Goal: Transaction & Acquisition: Purchase product/service

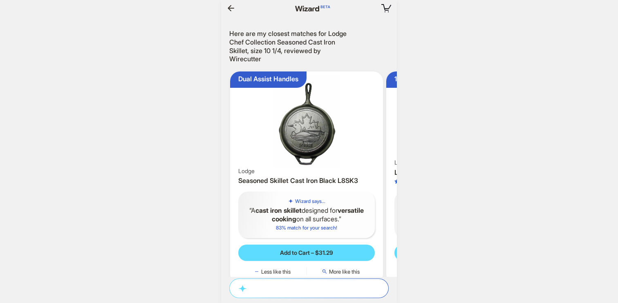
scroll to position [1562, 0]
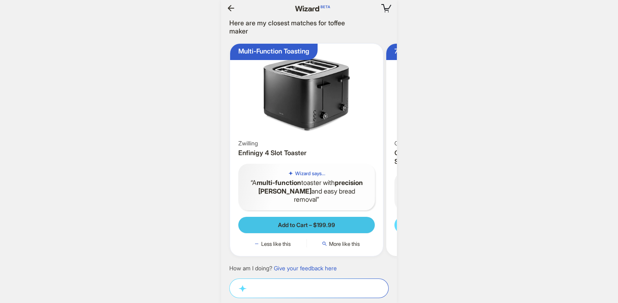
click at [327, 222] on span "Add to Cart – $199.99" at bounding box center [306, 225] width 57 height 7
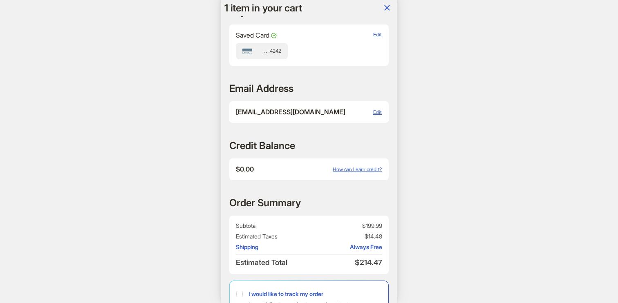
scroll to position [330, 0]
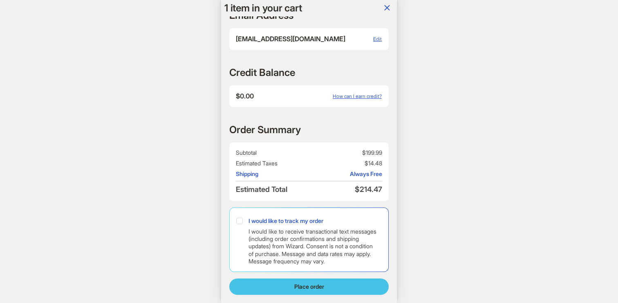
click at [298, 293] on button "Place order" at bounding box center [309, 287] width 160 height 16
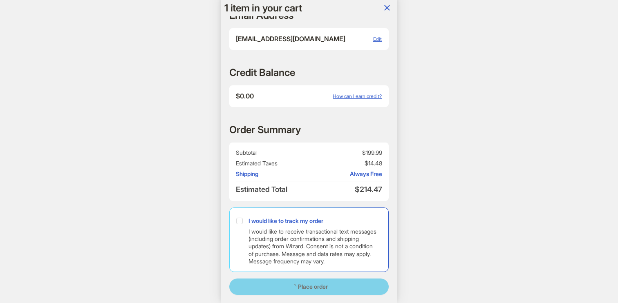
scroll to position [0, 1389]
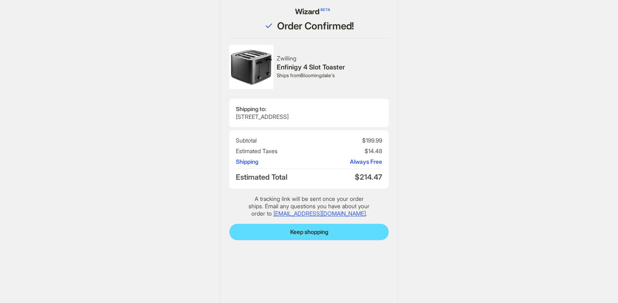
scroll to position [1312, 0]
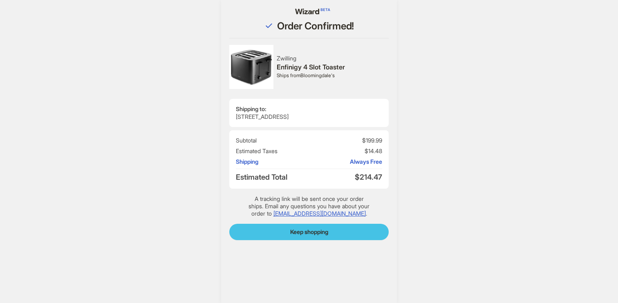
click at [314, 235] on span "Keep shopping" at bounding box center [309, 232] width 38 height 7
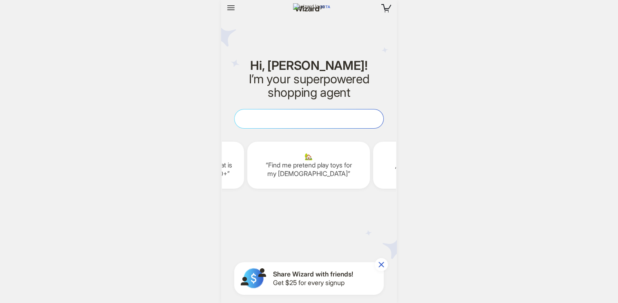
click at [324, 115] on textarea at bounding box center [309, 119] width 149 height 9
click at [226, 4] on icon "button" at bounding box center [231, 8] width 10 height 10
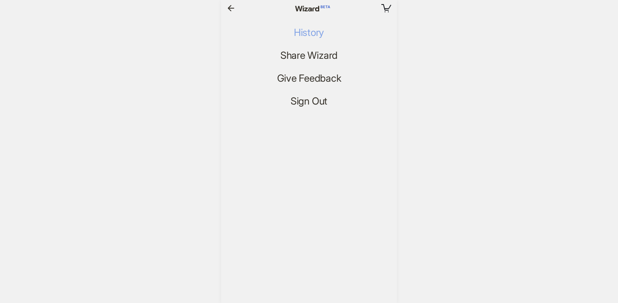
click at [310, 32] on span "History" at bounding box center [309, 33] width 30 height 12
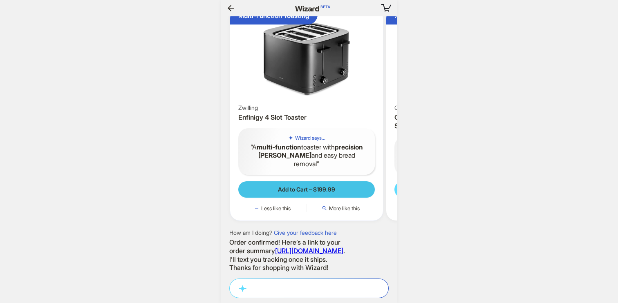
click at [316, 186] on span "Add to Cart – $199.99" at bounding box center [306, 189] width 57 height 7
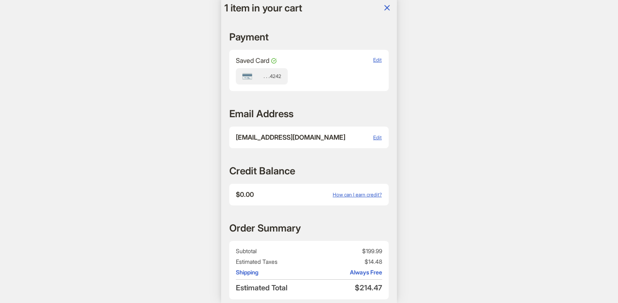
scroll to position [330, 0]
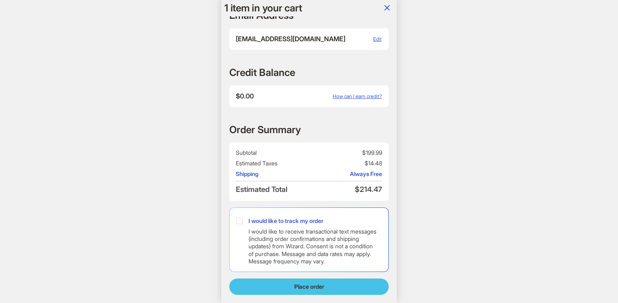
click at [311, 290] on span "Place order" at bounding box center [309, 286] width 30 height 7
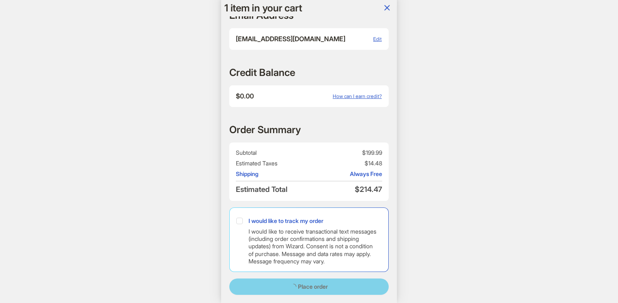
scroll to position [0, 1179]
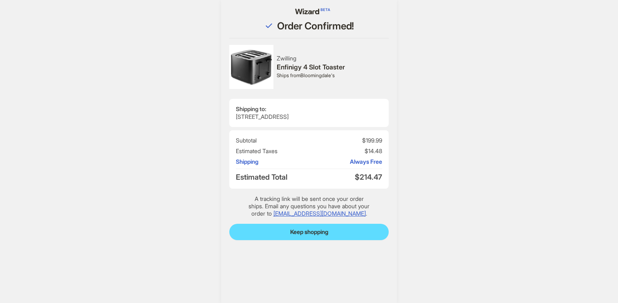
scroll to position [1365, 0]
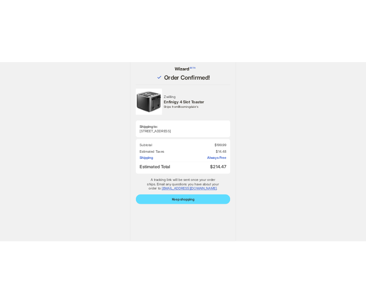
scroll to position [1304, 0]
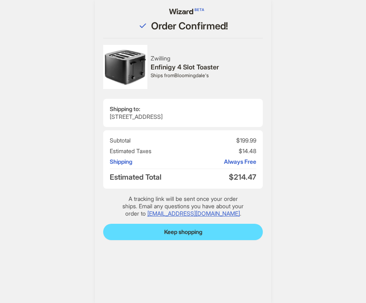
scroll to position [1304, 0]
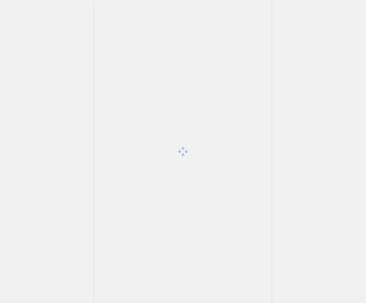
scroll to position [1304, 0]
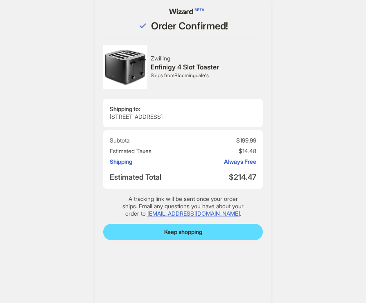
scroll to position [1304, 0]
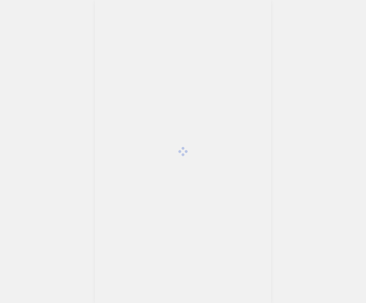
scroll to position [1304, 0]
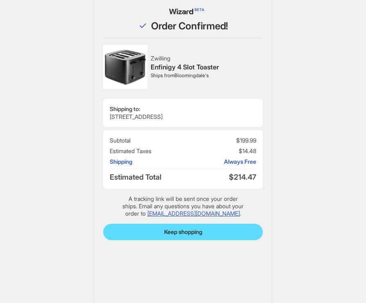
scroll to position [1304, 0]
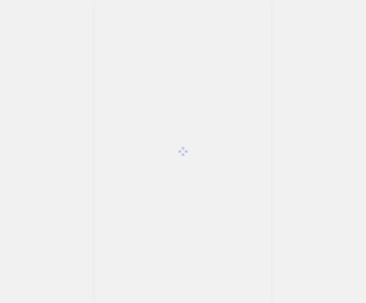
scroll to position [1304, 0]
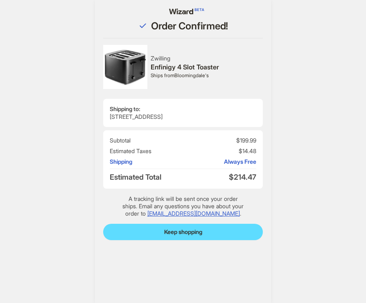
scroll to position [1304, 0]
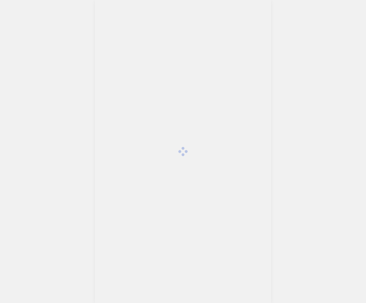
scroll to position [1304, 0]
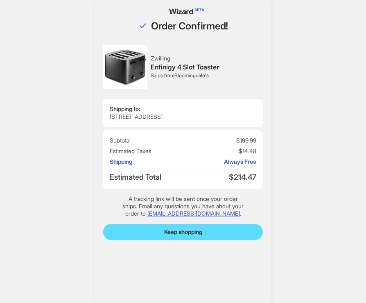
scroll to position [1304, 0]
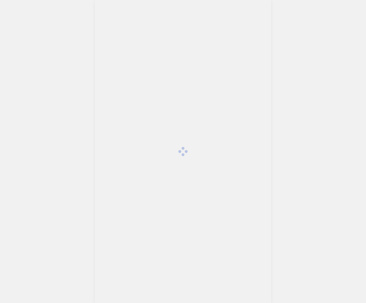
scroll to position [1304, 0]
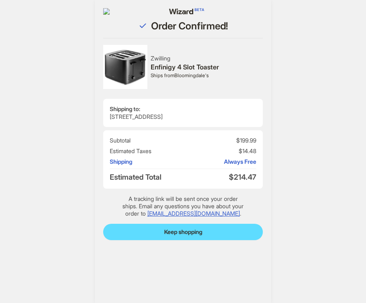
scroll to position [1304, 0]
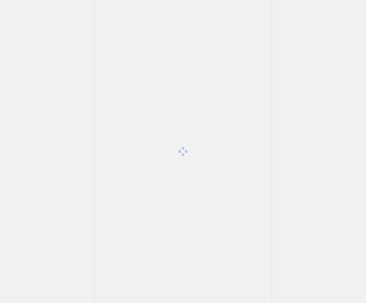
scroll to position [1304, 0]
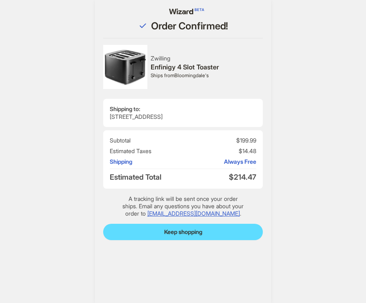
scroll to position [1304, 0]
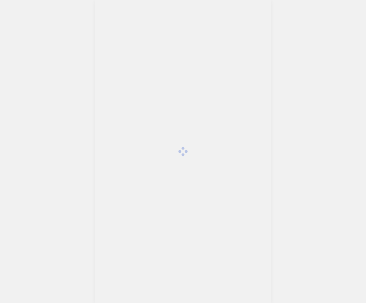
scroll to position [1304, 0]
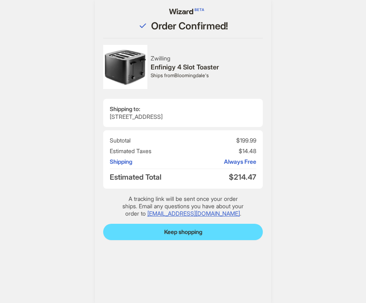
scroll to position [1304, 0]
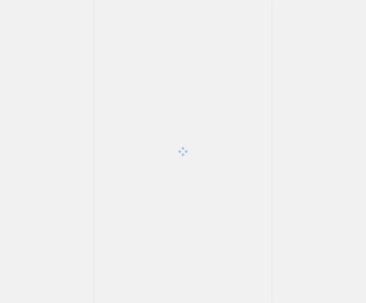
scroll to position [1304, 0]
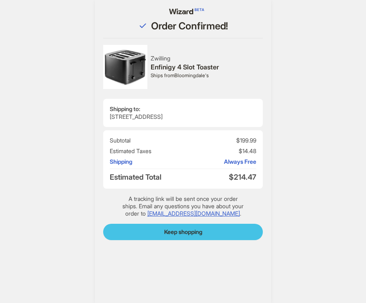
click at [194, 230] on span "Keep shopping" at bounding box center [183, 232] width 38 height 7
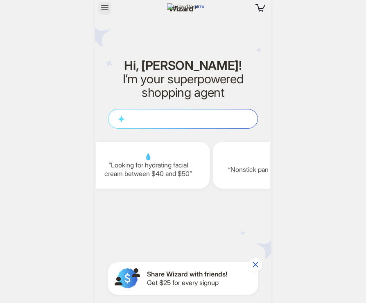
click at [104, 2] on button "button" at bounding box center [104, 8] width 13 height 13
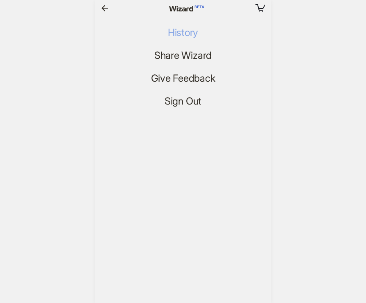
click at [175, 32] on span "History" at bounding box center [183, 33] width 30 height 12
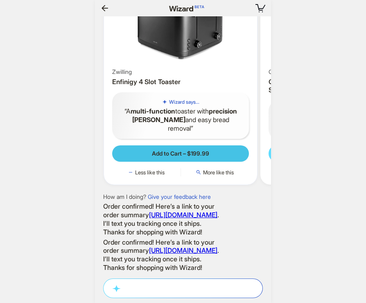
click at [183, 146] on button "Add to Cart – $199.99" at bounding box center [180, 154] width 137 height 16
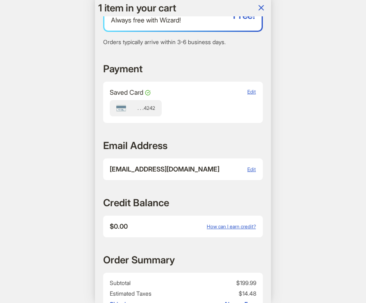
scroll to position [330, 0]
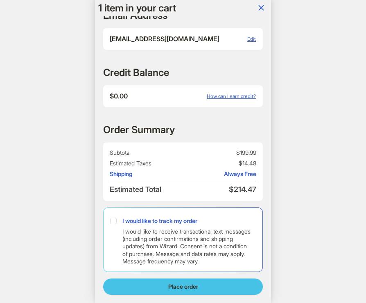
click at [181, 289] on span "Place order" at bounding box center [183, 286] width 30 height 7
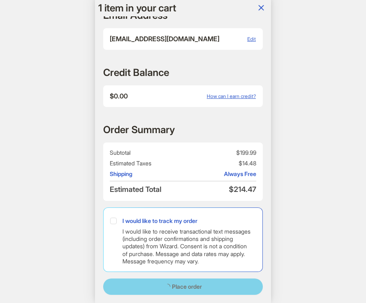
scroll to position [0, 1066]
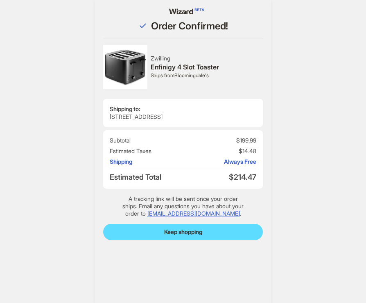
scroll to position [1356, 0]
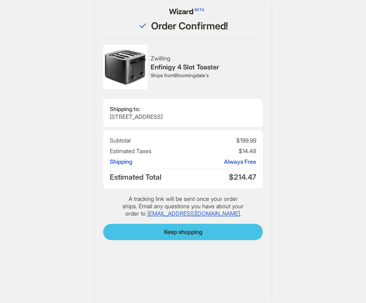
click at [187, 233] on span "Keep shopping" at bounding box center [183, 232] width 38 height 7
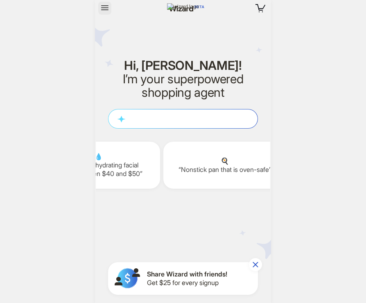
click at [101, 9] on icon "button" at bounding box center [105, 8] width 10 height 10
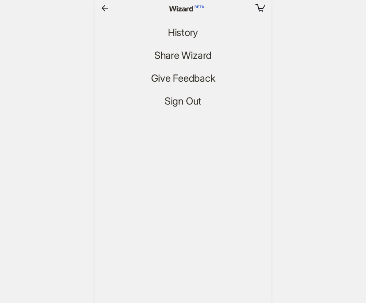
click at [183, 41] on ul "History Share Wizard Give Feedback Sign Out" at bounding box center [183, 67] width 176 height 82
click at [183, 39] on button "History" at bounding box center [182, 32] width 43 height 13
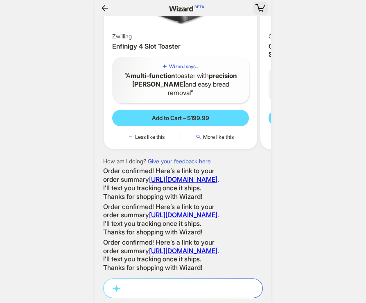
click at [258, 9] on icon "button" at bounding box center [260, 8] width 5 height 1
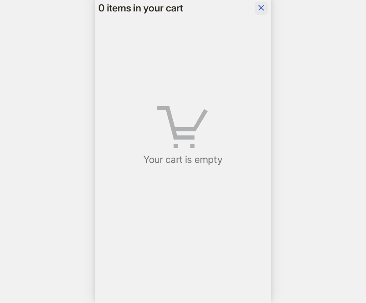
click at [260, 7] on icon "button" at bounding box center [260, 7] width 5 height 5
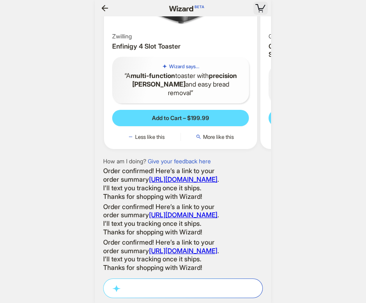
click at [257, 4] on rect "button" at bounding box center [256, 4] width 2 height 1
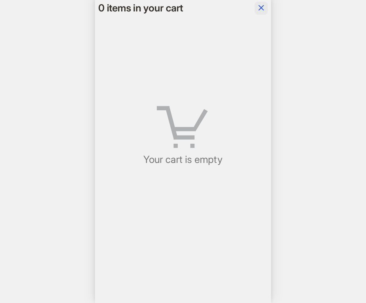
click at [255, 8] on button "button" at bounding box center [260, 8] width 13 height 13
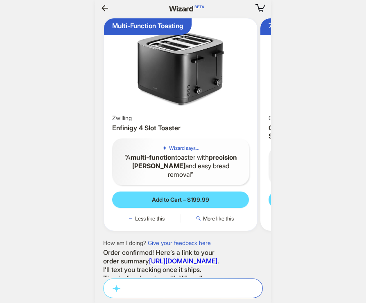
scroll to position [1181, 0]
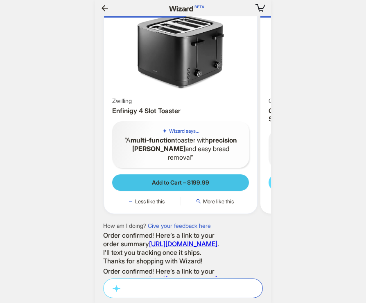
click at [188, 187] on span "Add to Cart – $199.99" at bounding box center [180, 182] width 57 height 7
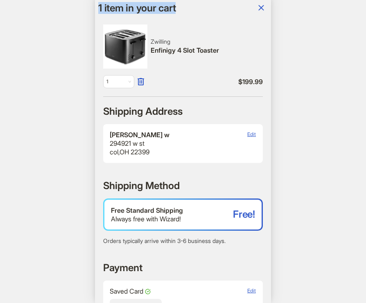
drag, startPoint x: 94, startPoint y: 7, endPoint x: 197, endPoint y: 11, distance: 103.5
click at [197, 11] on body "1 1 item in your cart Hi, ryan! I’m your superpowered shopping agent W h a t a …" at bounding box center [183, 151] width 366 height 303
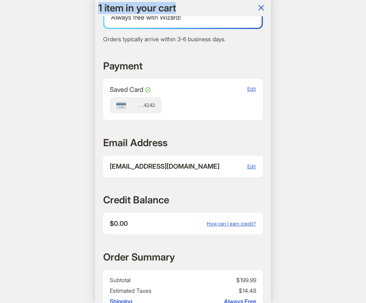
scroll to position [330, 0]
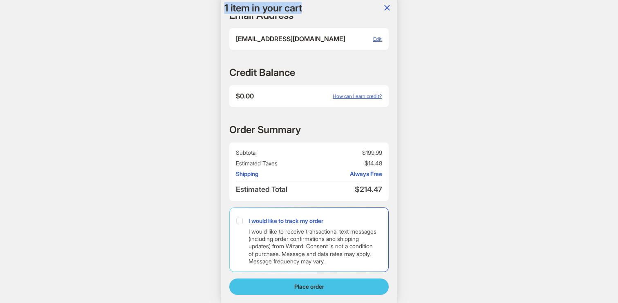
click at [348, 286] on button "Place order" at bounding box center [309, 287] width 160 height 16
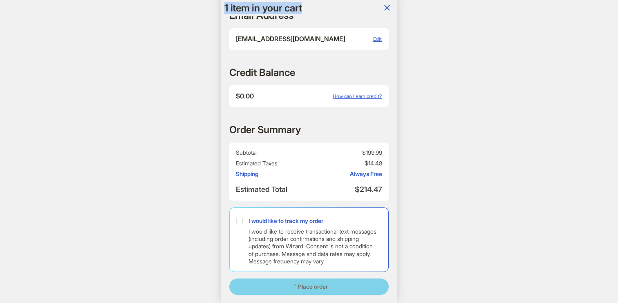
scroll to position [0, 1403]
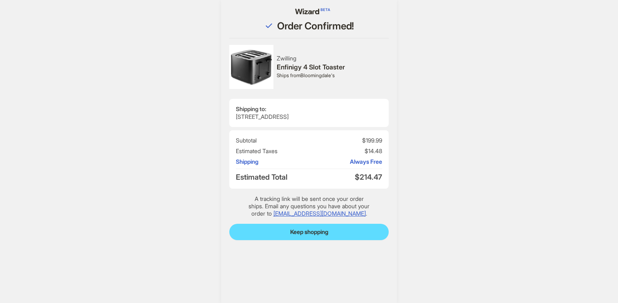
click at [365, 255] on div "Order Confirmed! Zwilling Enfinigy 4 Slot Toaster Ships from Bloomingdale's Shi…" at bounding box center [309, 151] width 618 height 303
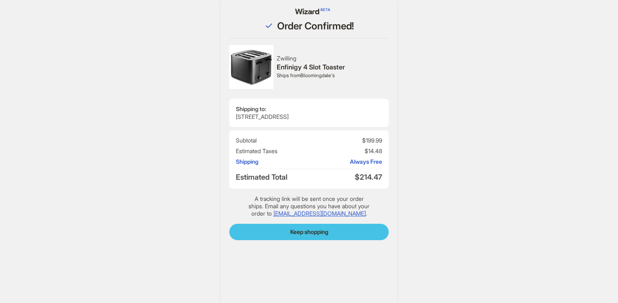
click at [364, 237] on button "Keep shopping" at bounding box center [309, 232] width 160 height 16
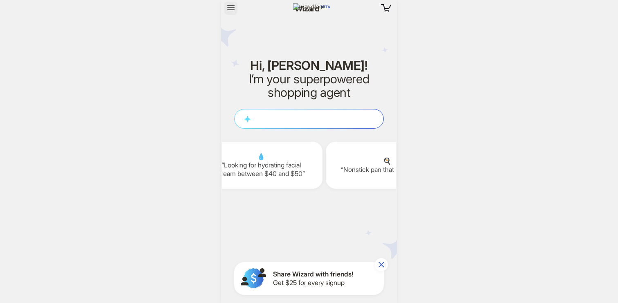
click at [232, 12] on icon "button" at bounding box center [231, 8] width 10 height 10
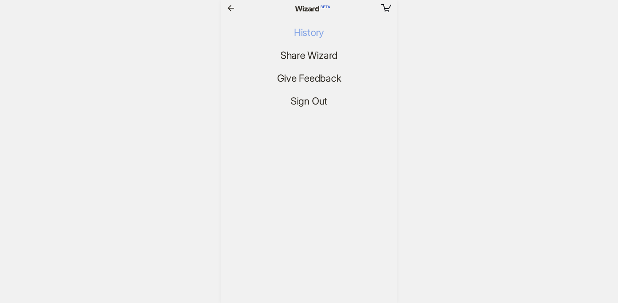
click at [299, 40] on ul "History Share Wizard Give Feedback Sign Out" at bounding box center [309, 67] width 176 height 82
click at [310, 37] on span "History" at bounding box center [309, 33] width 30 height 12
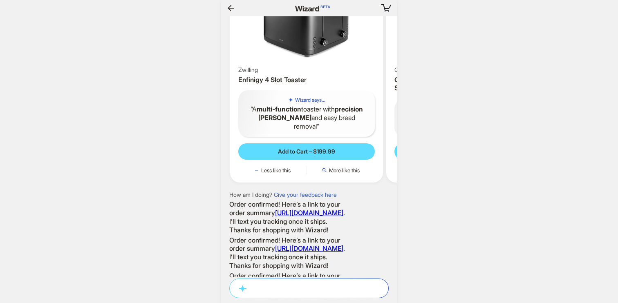
scroll to position [1208, 0]
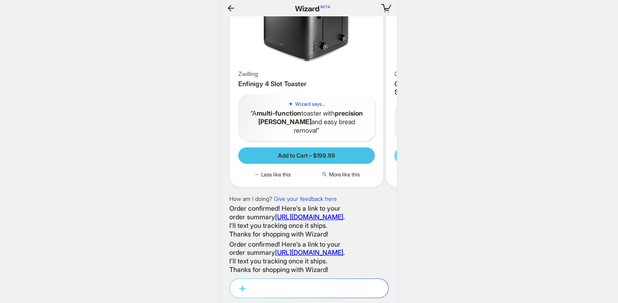
click at [328, 160] on span "Add to Cart – $199.99" at bounding box center [306, 155] width 57 height 7
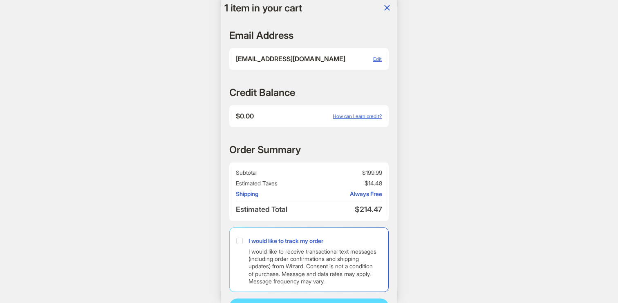
scroll to position [330, 0]
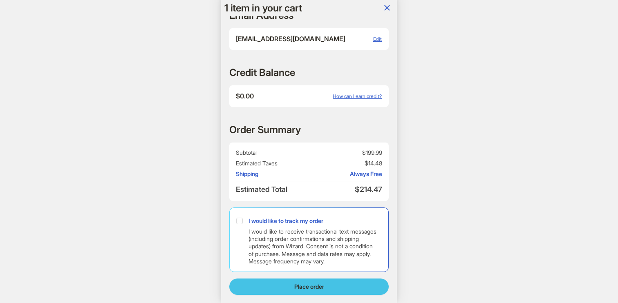
click at [334, 284] on button "Place order" at bounding box center [309, 287] width 160 height 16
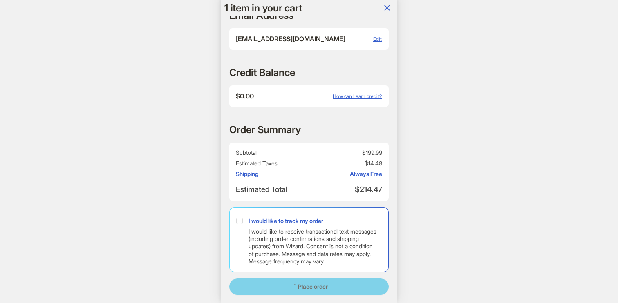
scroll to position [0, 1182]
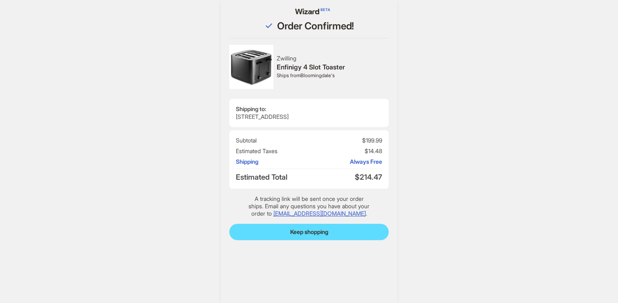
scroll to position [1330, 0]
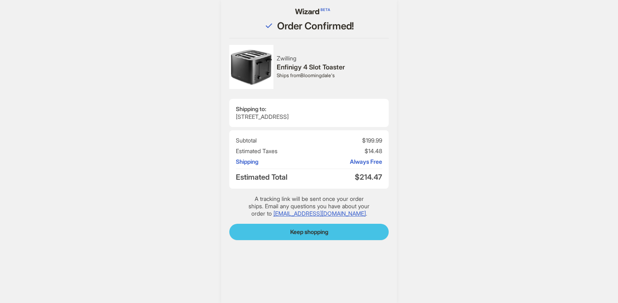
click at [300, 233] on span "Keep shopping" at bounding box center [309, 232] width 38 height 7
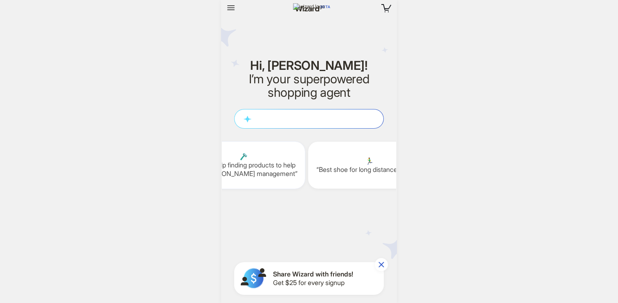
scroll to position [0, 1175]
click at [238, 8] on div at bounding box center [256, 8] width 63 height 13
click at [389, 7] on icon "button" at bounding box center [390, 6] width 3 height 4
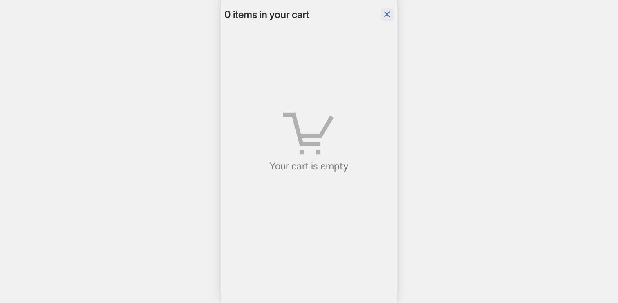
click at [390, 12] on icon "button" at bounding box center [387, 14] width 10 height 10
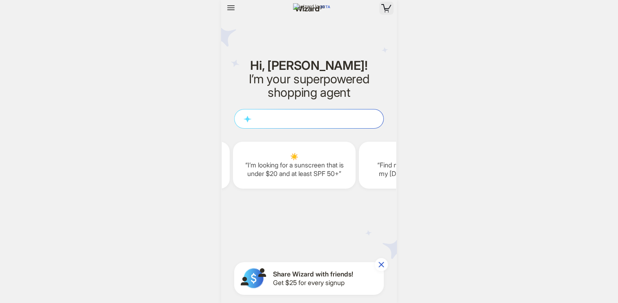
click at [389, 11] on icon "button" at bounding box center [387, 8] width 10 height 8
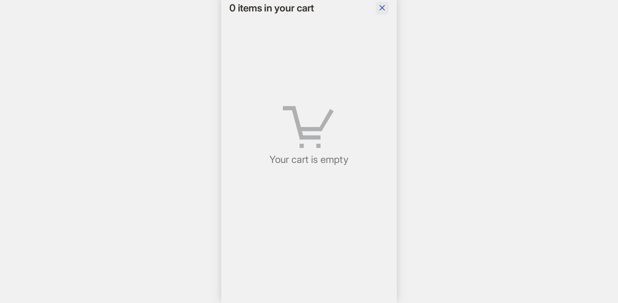
click at [384, 6] on icon "button" at bounding box center [382, 7] width 5 height 5
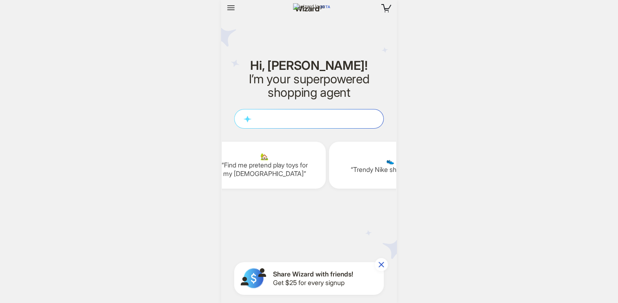
click at [375, 11] on div "0 items in your cart" at bounding box center [362, 8] width 63 height 13
click at [385, 11] on icon "button" at bounding box center [387, 8] width 10 height 8
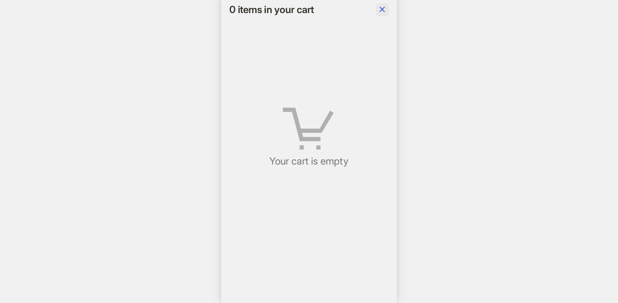
scroll to position [0, 1578]
click at [380, 5] on icon "button" at bounding box center [383, 9] width 10 height 10
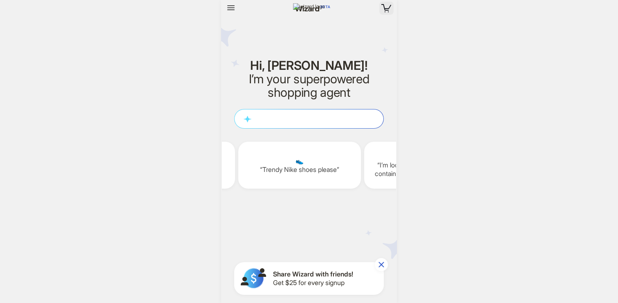
click at [389, 8] on icon "button" at bounding box center [387, 8] width 10 height 8
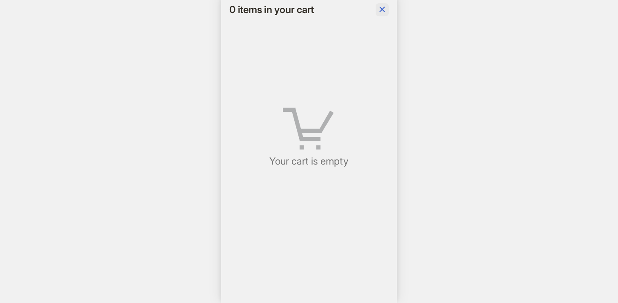
click at [382, 9] on icon "button" at bounding box center [383, 9] width 10 height 10
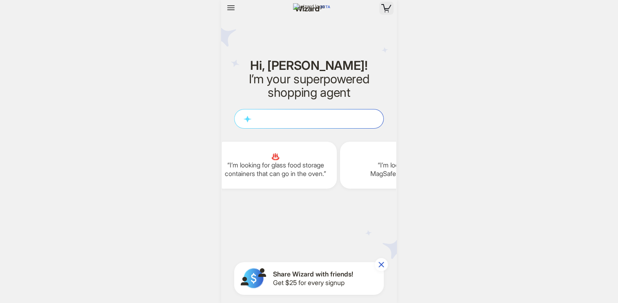
click at [387, 9] on icon "button" at bounding box center [386, 8] width 5 height 1
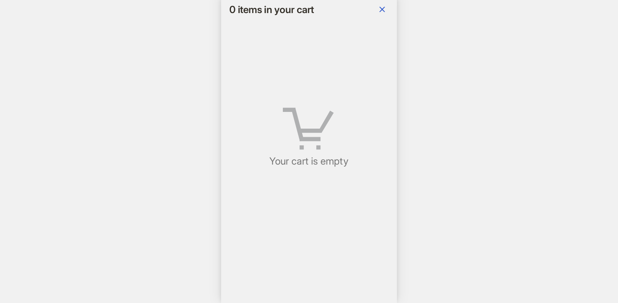
drag, startPoint x: 230, startPoint y: 5, endPoint x: 400, endPoint y: 5, distance: 169.7
click at [400, 5] on body "0 items in your cart Hi, ryan! I’m your superpowered shopping agent W h a t a r…" at bounding box center [309, 151] width 618 height 303
click at [380, 3] on button "button" at bounding box center [382, 9] width 13 height 13
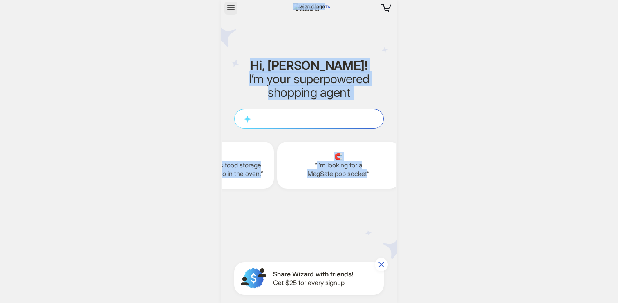
click at [234, 10] on icon "button" at bounding box center [230, 7] width 7 height 5
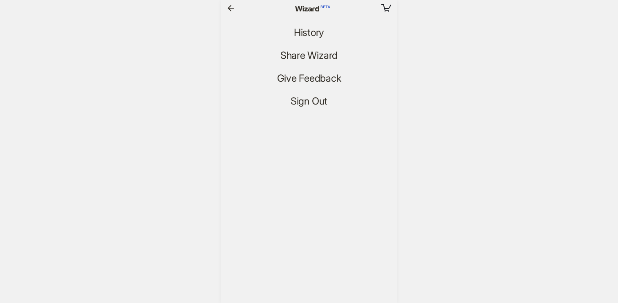
click at [231, 7] on icon "button" at bounding box center [231, 8] width 10 height 10
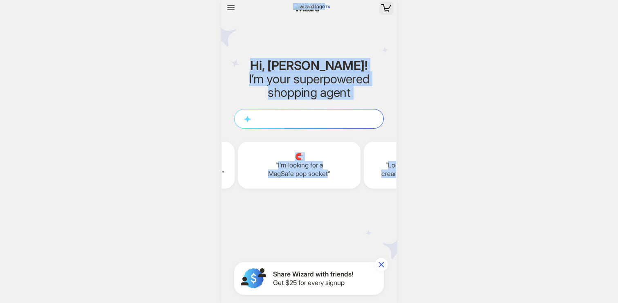
click at [388, 7] on icon "button" at bounding box center [387, 8] width 10 height 8
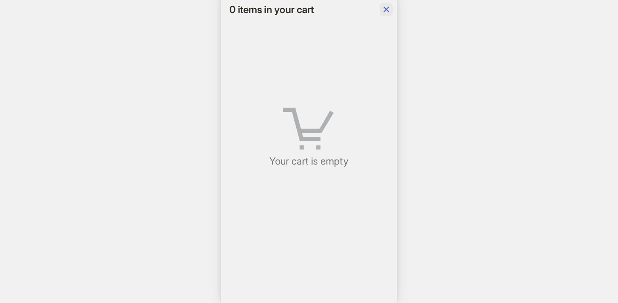
click at [385, 7] on icon "button" at bounding box center [387, 9] width 10 height 10
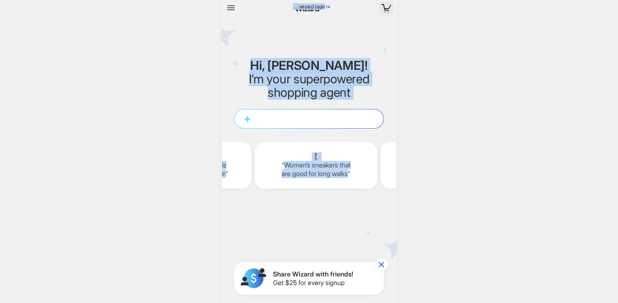
click at [385, 8] on icon "button" at bounding box center [386, 8] width 5 height 1
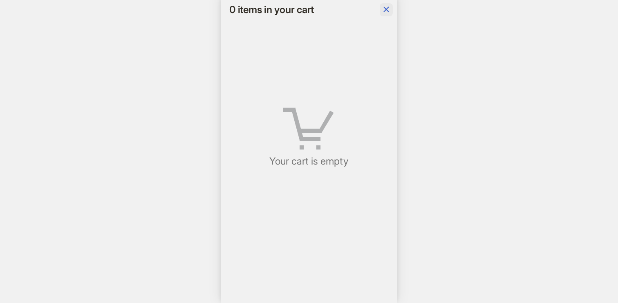
click at [389, 12] on icon "button" at bounding box center [387, 9] width 10 height 10
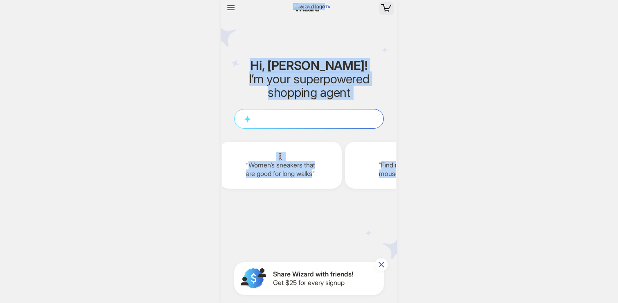
click at [390, 11] on icon "button" at bounding box center [387, 8] width 10 height 8
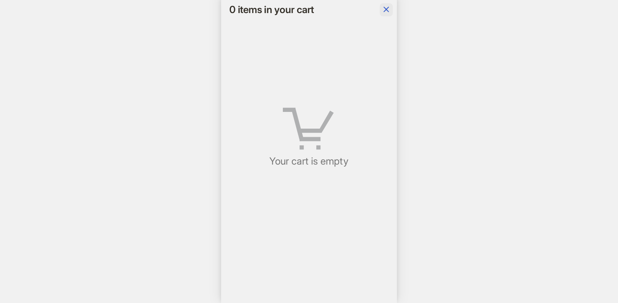
click at [389, 13] on icon "button" at bounding box center [387, 9] width 10 height 10
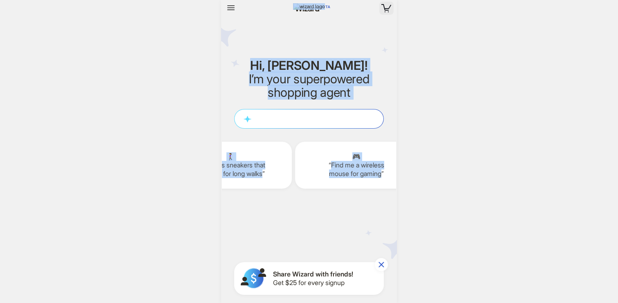
click at [384, 11] on icon "button" at bounding box center [387, 8] width 10 height 8
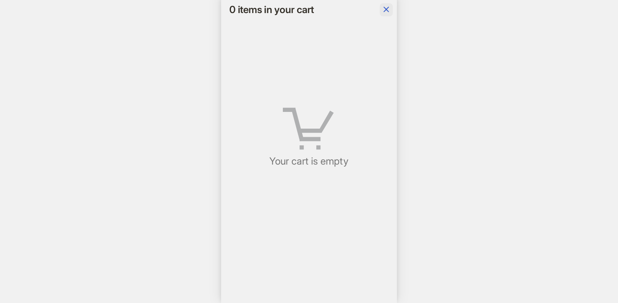
click at [385, 8] on icon "button" at bounding box center [386, 9] width 5 height 5
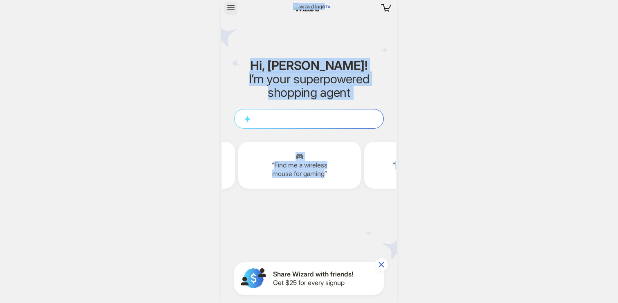
click at [234, 9] on icon "button" at bounding box center [231, 8] width 10 height 10
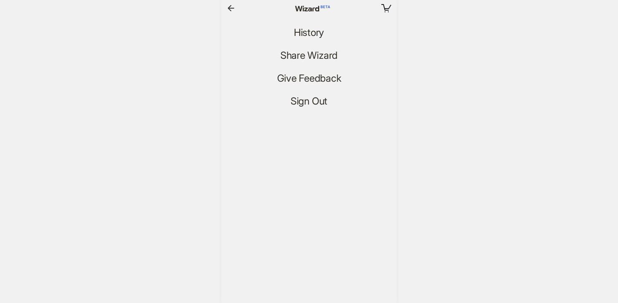
click at [235, 7] on icon "button" at bounding box center [231, 8] width 10 height 10
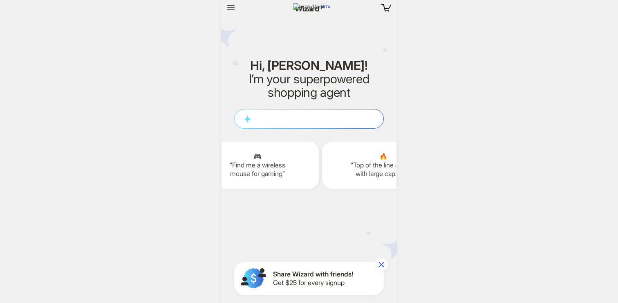
click at [378, 8] on div "0 items in your cart" at bounding box center [362, 8] width 63 height 13
click at [391, 8] on icon "button" at bounding box center [387, 8] width 10 height 8
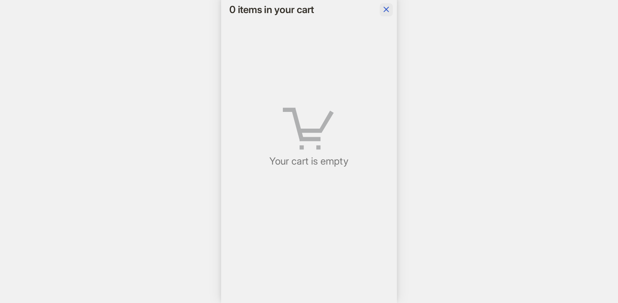
click at [385, 13] on icon "button" at bounding box center [387, 9] width 10 height 10
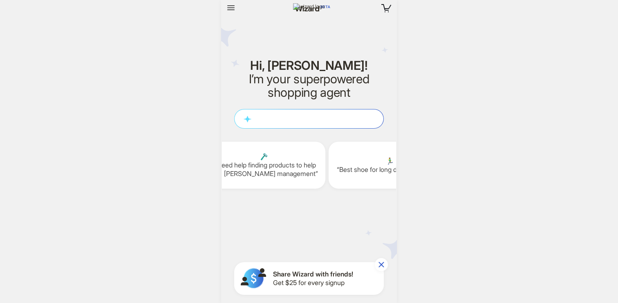
scroll to position [0, 1283]
click at [301, 129] on div "🧲 I’m looking for a MagSafe pop socket 💧 Looking for hydrating facial cream bet…" at bounding box center [309, 165] width 174 height 73
click at [225, 5] on button "button" at bounding box center [231, 8] width 13 height 13
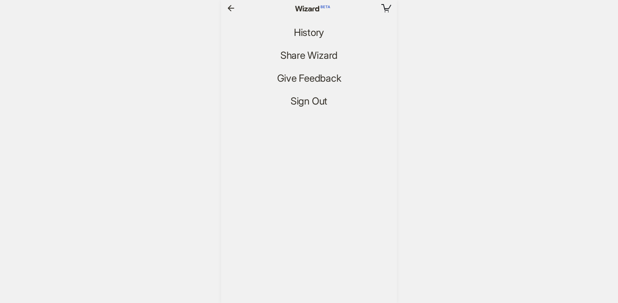
click at [313, 26] on div "0 items in your cart History Share Wizard Give Feedback Sign Out" at bounding box center [309, 54] width 176 height 108
click at [313, 32] on span "History" at bounding box center [309, 33] width 30 height 12
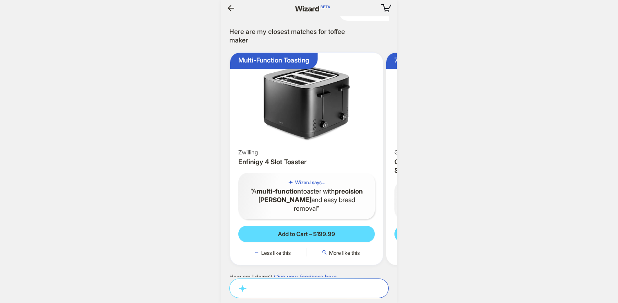
scroll to position [1042, 0]
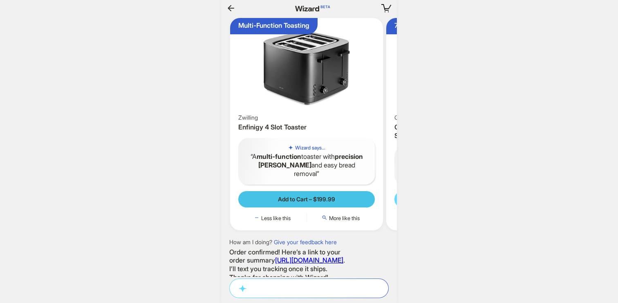
click at [314, 208] on button "Add to Cart – $199.99" at bounding box center [306, 199] width 137 height 16
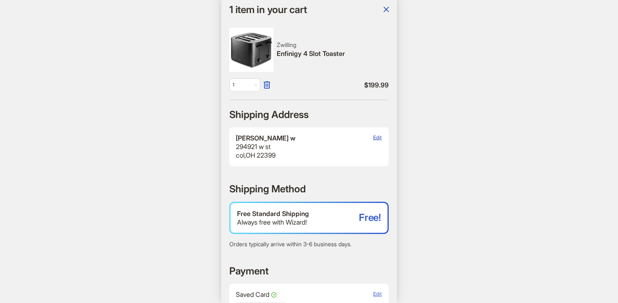
click at [379, 139] on span "Edit" at bounding box center [377, 138] width 9 height 6
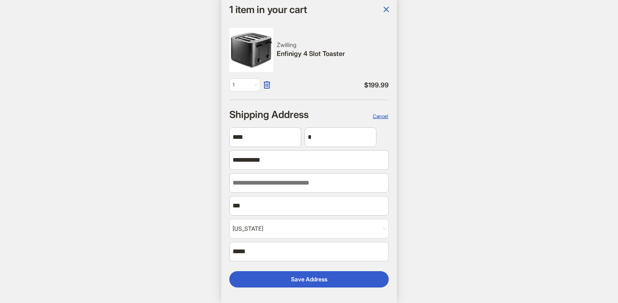
click at [381, 116] on span "Cancel" at bounding box center [381, 116] width 16 height 6
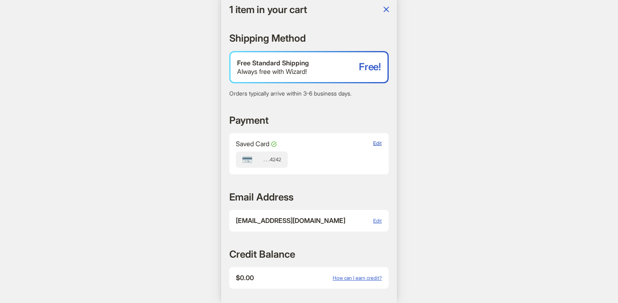
click at [374, 144] on span "Edit" at bounding box center [377, 143] width 9 height 6
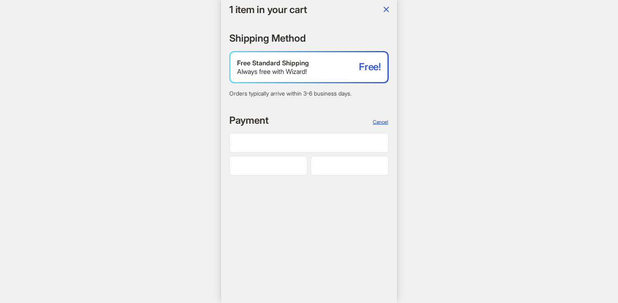
click at [377, 123] on span "Cancel" at bounding box center [381, 122] width 16 height 6
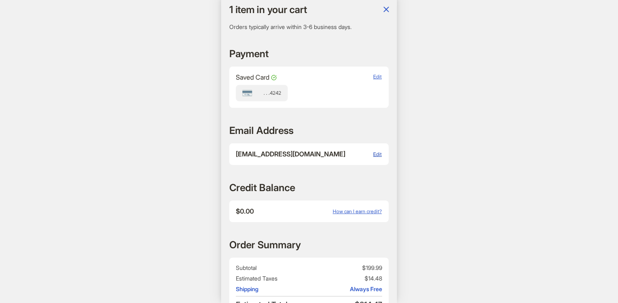
click at [378, 153] on span "Edit" at bounding box center [377, 154] width 9 height 6
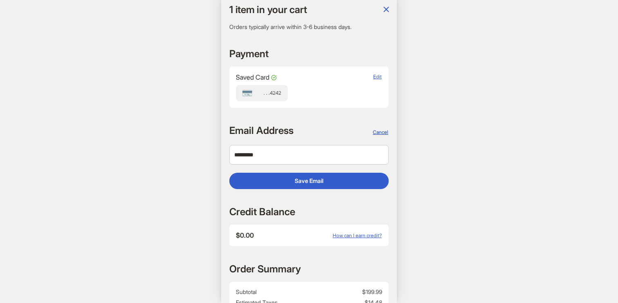
click at [380, 131] on span "Cancel" at bounding box center [381, 132] width 16 height 6
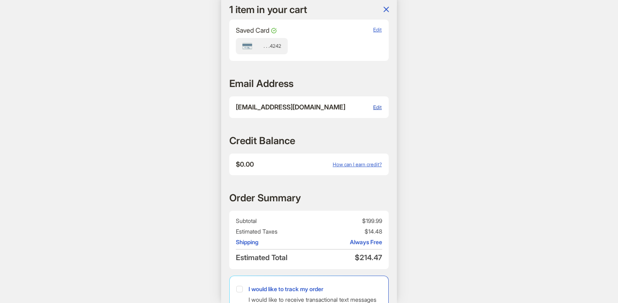
click at [378, 107] on span "Edit" at bounding box center [377, 107] width 9 height 6
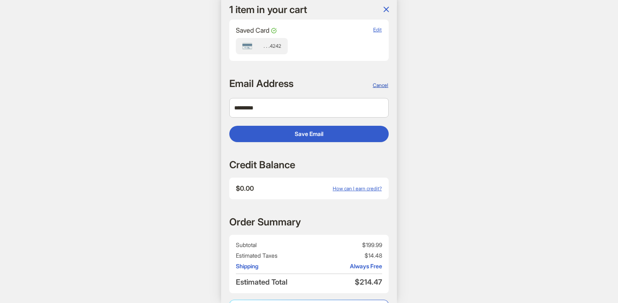
click at [386, 85] on span "Cancel" at bounding box center [381, 85] width 16 height 6
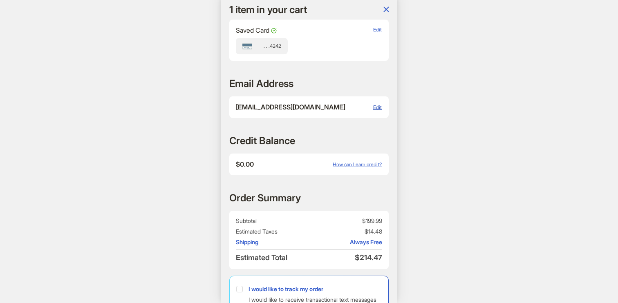
click at [375, 109] on span "Edit" at bounding box center [377, 107] width 9 height 6
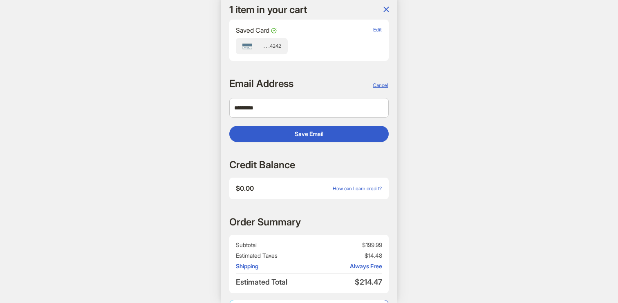
click at [379, 81] on div "Email Address Cancel" at bounding box center [309, 83] width 160 height 13
click at [379, 85] on span "Cancel" at bounding box center [381, 85] width 16 height 6
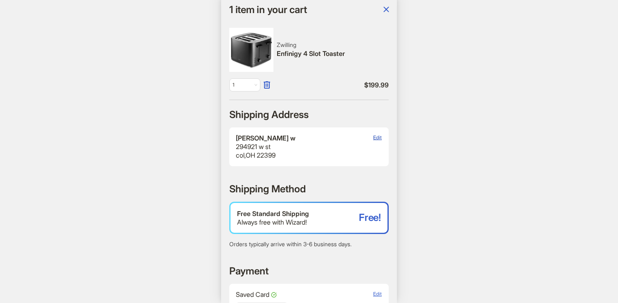
click at [380, 136] on span "Edit" at bounding box center [377, 138] width 9 height 6
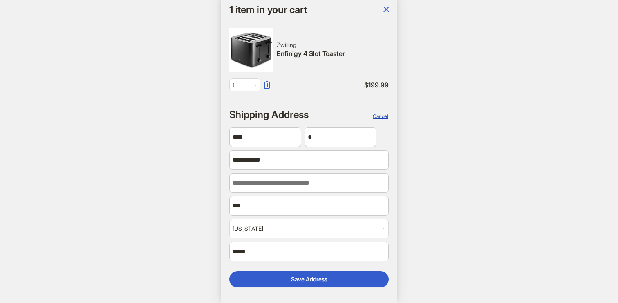
click at [380, 117] on span "Cancel" at bounding box center [381, 116] width 16 height 6
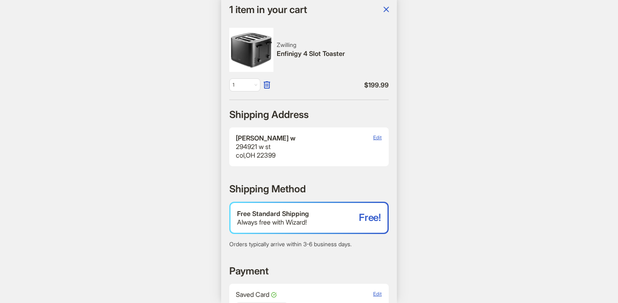
scroll to position [0, 1286]
